Goal: Information Seeking & Learning: Learn about a topic

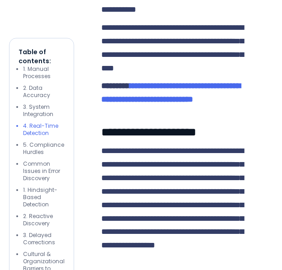
scroll to position [3570, 0]
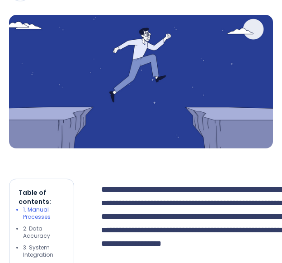
scroll to position [0, 0]
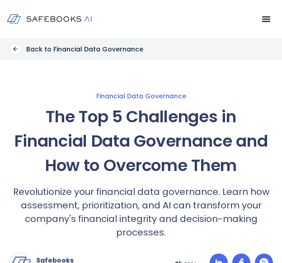
drag, startPoint x: 160, startPoint y: 75, endPoint x: 136, endPoint y: 85, distance: 24.8
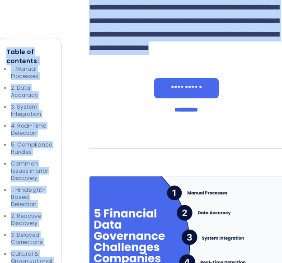
drag, startPoint x: 47, startPoint y: 117, endPoint x: 244, endPoint y: 170, distance: 204.0
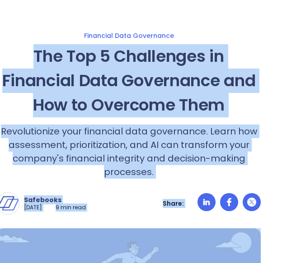
scroll to position [0, 12]
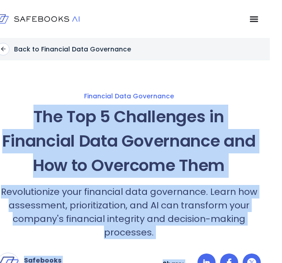
click at [242, 105] on h1 "The Top 5 Challenges in Financial Data Governance and How to Overcome Them" at bounding box center [129, 141] width 264 height 73
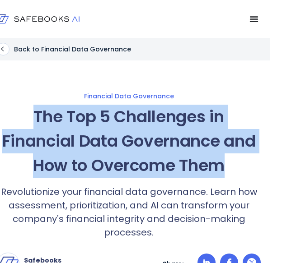
drag, startPoint x: 34, startPoint y: 115, endPoint x: 219, endPoint y: 164, distance: 191.3
click at [219, 164] on h1 "The Top 5 Challenges in Financial Data Governance and How to Overcome Them" at bounding box center [129, 141] width 264 height 73
copy h1 "The Top 5 Challenges in Financial Data Governance and How to Overcome Them"
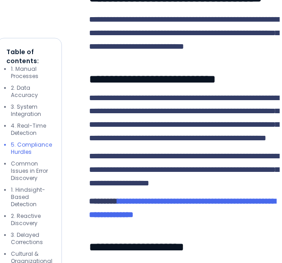
scroll to position [3118, 12]
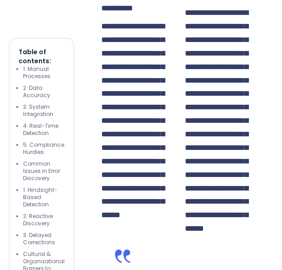
scroll to position [5062, 0]
